Goal: Task Accomplishment & Management: Manage account settings

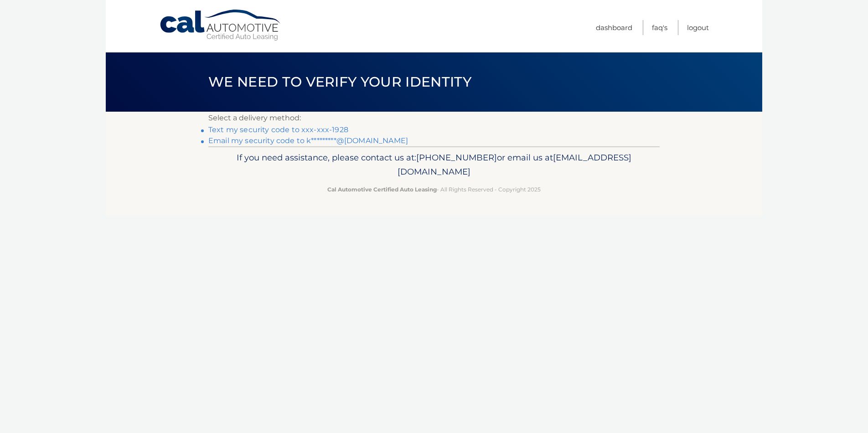
click at [314, 129] on link "Text my security code to xxx-xxx-1928" at bounding box center [278, 129] width 140 height 9
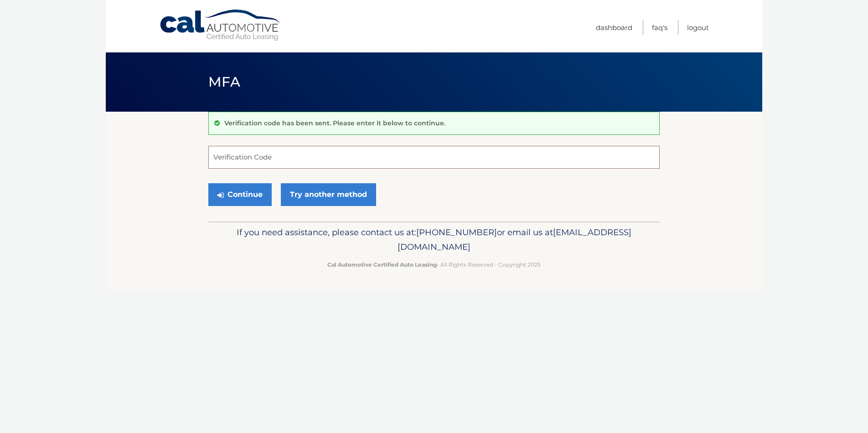
click at [223, 158] on input "Verification Code" at bounding box center [433, 157] width 451 height 23
type input "072871"
click at [238, 194] on button "Continue" at bounding box center [239, 194] width 63 height 23
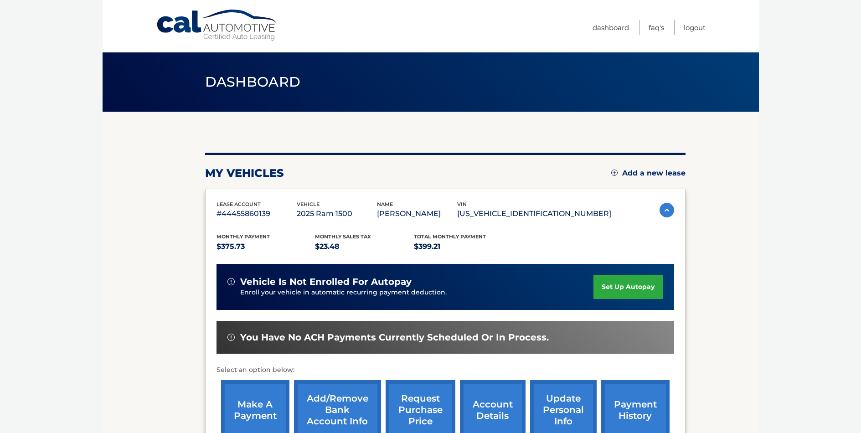
click at [610, 283] on link "set up autopay" at bounding box center [627, 287] width 69 height 24
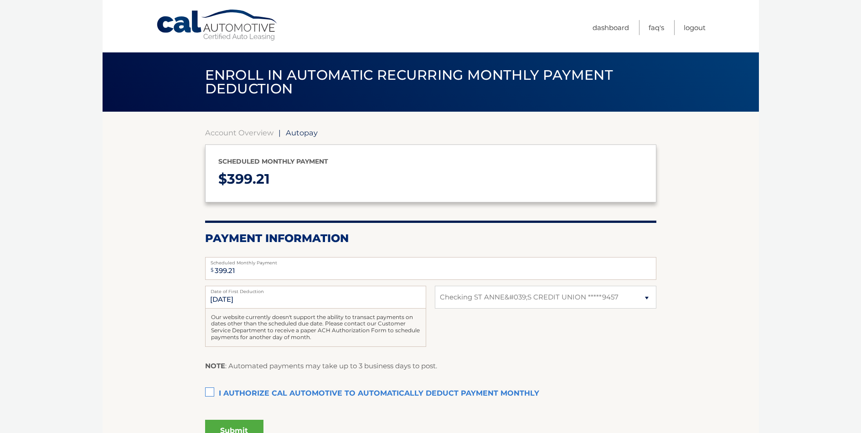
select select "M2NhYjkyZWMtOGU3Yi00YjE3LTg1YTgtYjM0ZGM0YjI3Nzhk"
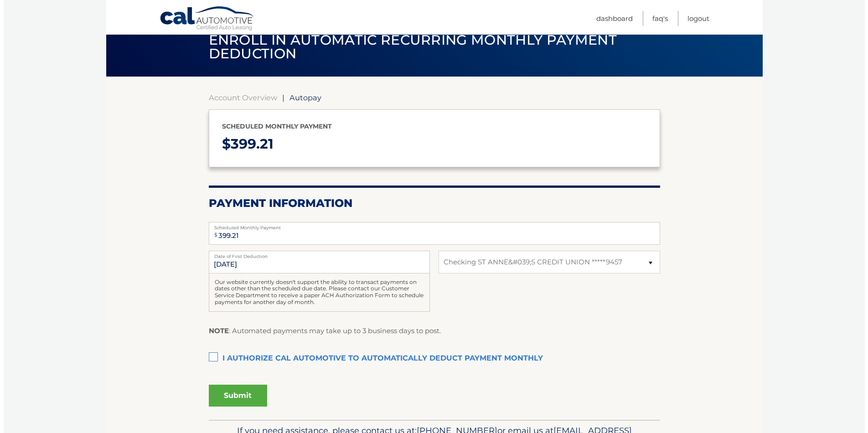
scroll to position [46, 0]
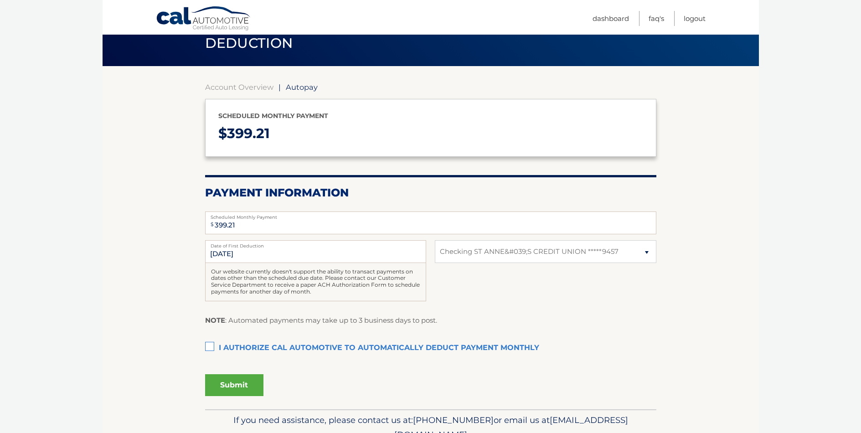
click at [214, 347] on label "I authorize cal automotive to automatically deduct payment monthly This checkbo…" at bounding box center [430, 348] width 451 height 18
click at [0, 0] on input "I authorize cal automotive to automatically deduct payment monthly This checkbo…" at bounding box center [0, 0] width 0 height 0
click at [239, 386] on button "Submit" at bounding box center [234, 385] width 58 height 22
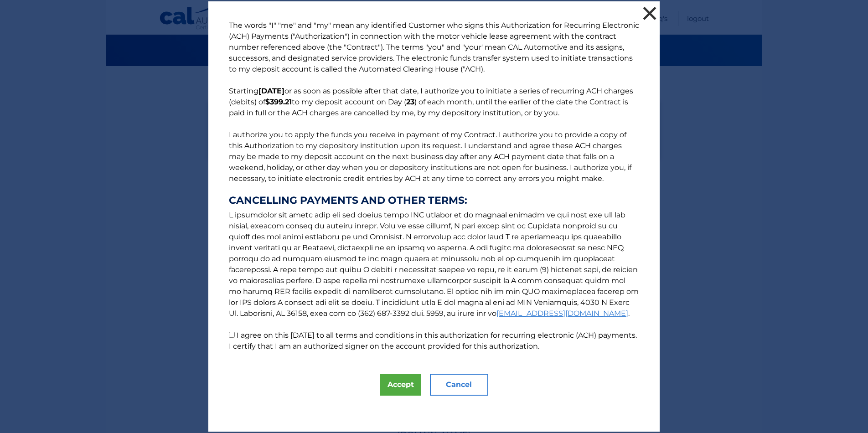
click at [646, 12] on button "×" at bounding box center [649, 13] width 18 height 18
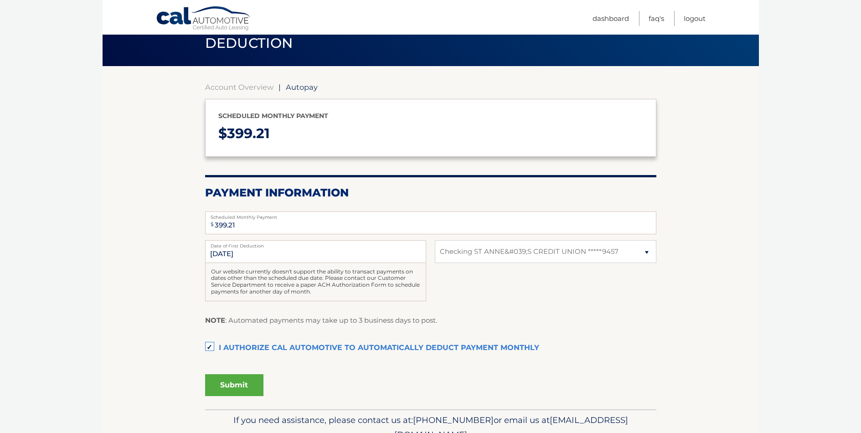
click at [211, 349] on label "I authorize cal automotive to automatically deduct payment monthly This checkbo…" at bounding box center [430, 348] width 451 height 18
click at [0, 0] on input "I authorize cal automotive to automatically deduct payment monthly This checkbo…" at bounding box center [0, 0] width 0 height 0
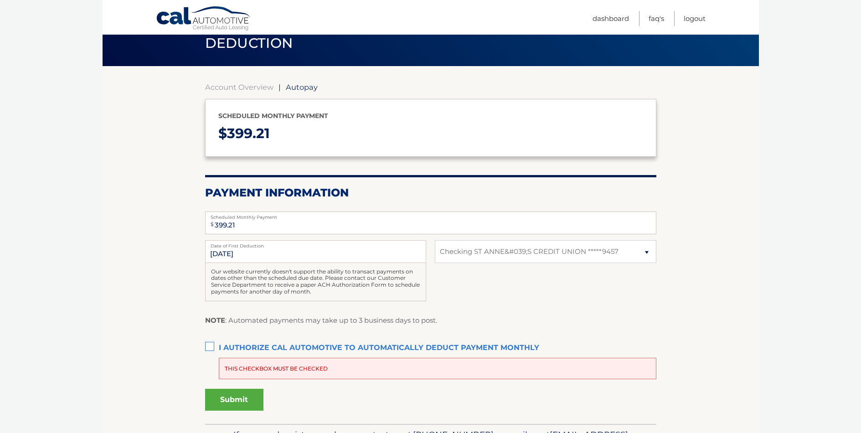
click at [212, 346] on label "I authorize cal automotive to automatically deduct payment monthly This checkbo…" at bounding box center [430, 348] width 451 height 18
click at [0, 0] on input "I authorize cal automotive to automatically deduct payment monthly This checkbo…" at bounding box center [0, 0] width 0 height 0
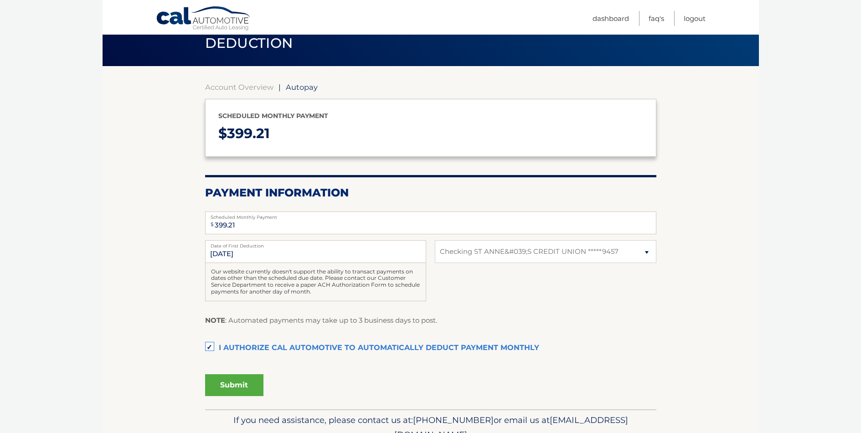
click at [227, 383] on button "Submit" at bounding box center [234, 385] width 58 height 22
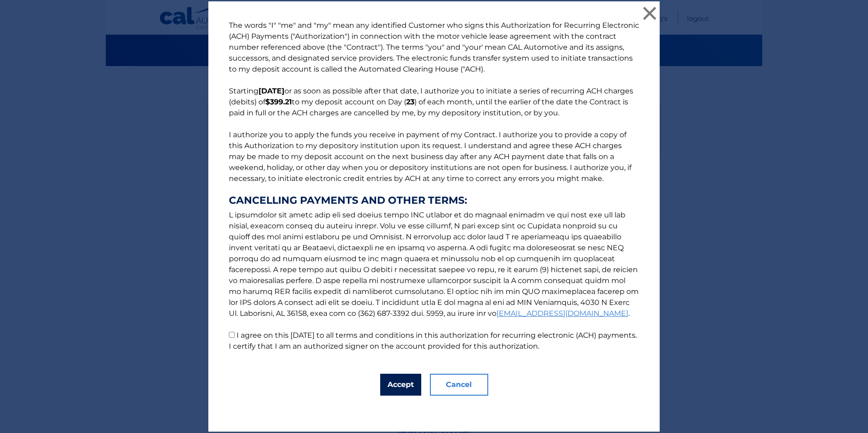
click at [398, 379] on button "Accept" at bounding box center [400, 385] width 41 height 22
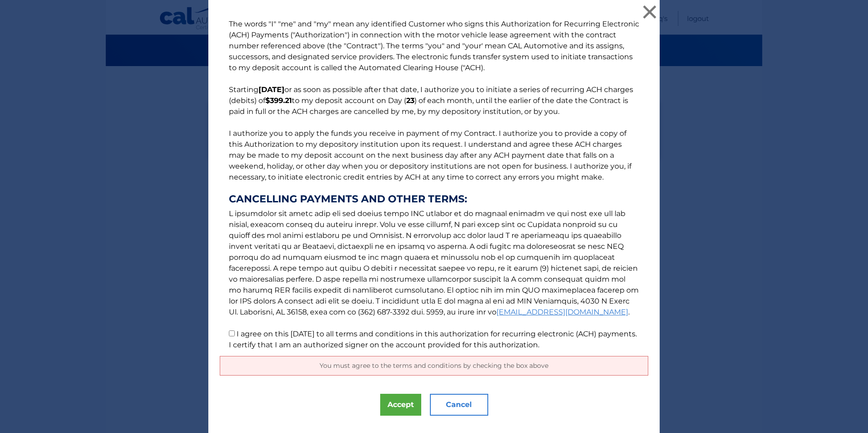
click at [229, 336] on input "I agree on this 09/28/2025 to all terms and conditions in this authorization fo…" at bounding box center [232, 333] width 6 height 6
checkbox input "true"
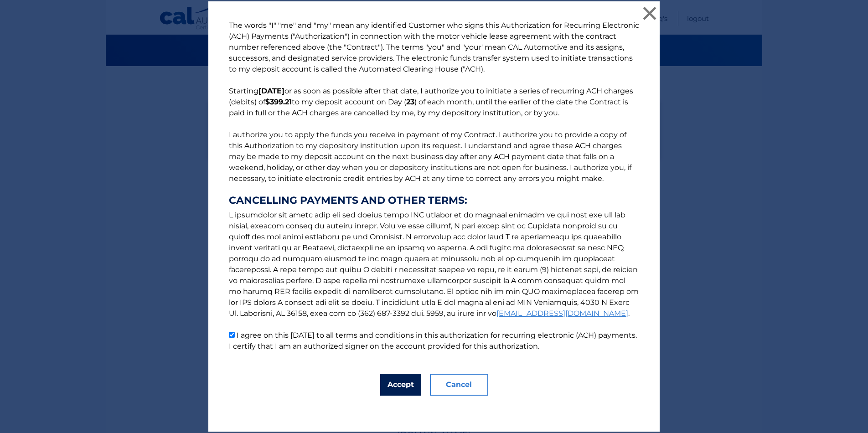
click at [393, 387] on button "Accept" at bounding box center [400, 385] width 41 height 22
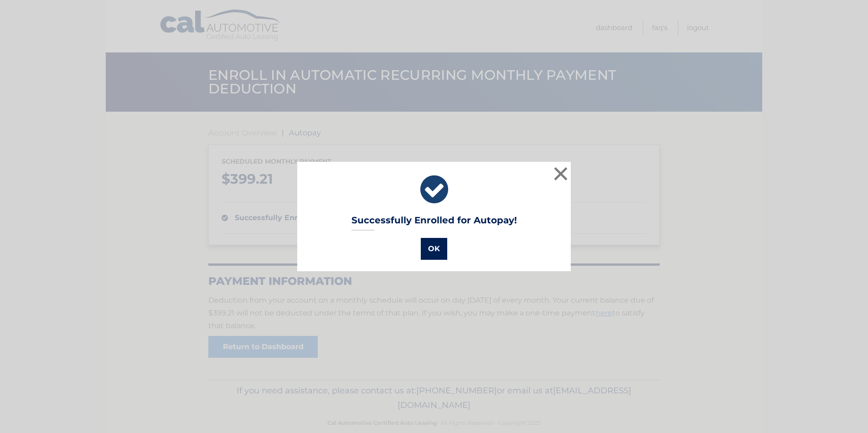
click at [430, 245] on button "OK" at bounding box center [434, 249] width 26 height 22
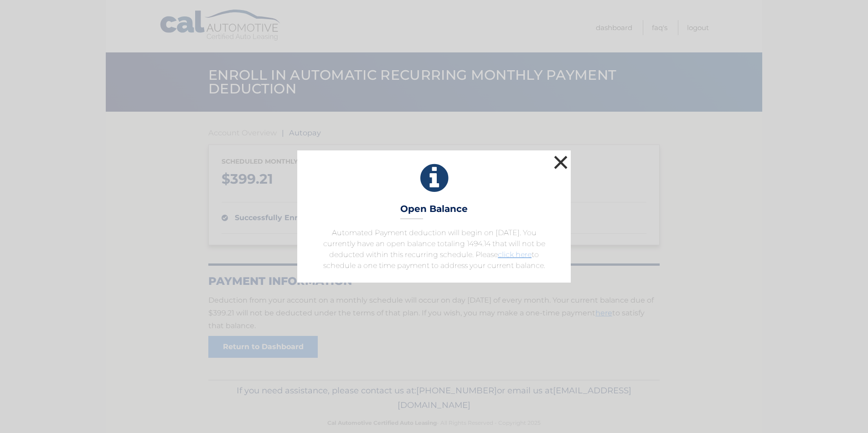
click at [554, 162] on button "×" at bounding box center [560, 162] width 18 height 18
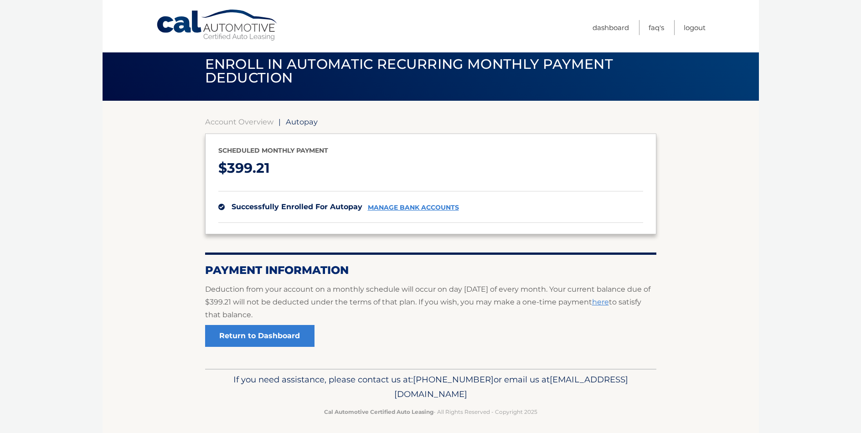
scroll to position [15, 0]
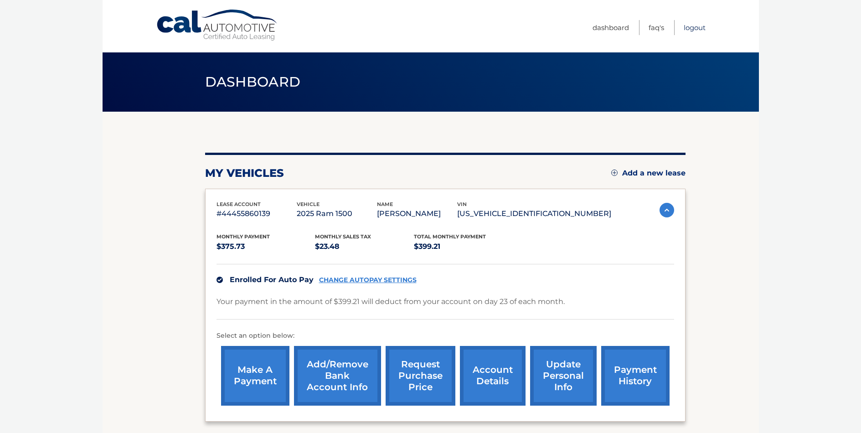
click at [690, 28] on link "Logout" at bounding box center [695, 27] width 22 height 15
